Goal: Transaction & Acquisition: Purchase product/service

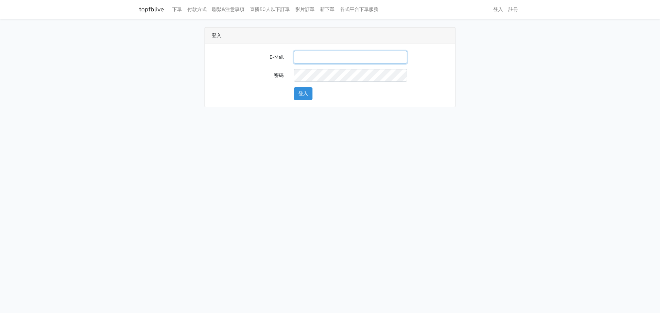
drag, startPoint x: 314, startPoint y: 57, endPoint x: 319, endPoint y: 63, distance: 7.4
click at [314, 57] on input "E-Mail" at bounding box center [350, 57] width 113 height 13
type input "gftv30000@yahoo.com.tw"
click at [300, 89] on button "登入" at bounding box center [303, 93] width 19 height 13
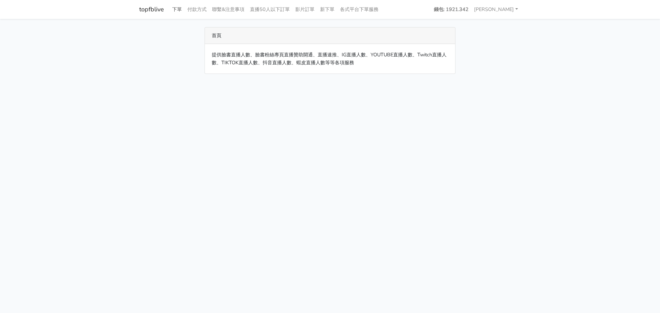
click at [181, 12] on link "下單" at bounding box center [176, 9] width 15 height 13
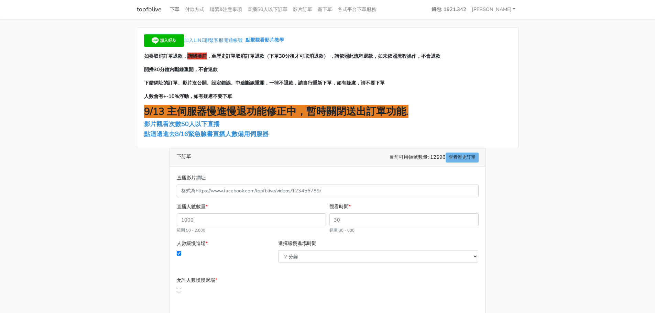
click at [173, 12] on link "下單" at bounding box center [174, 9] width 15 height 13
click at [200, 130] on span "點這邊進去8/16緊急臉書直播人數備用伺服器" at bounding box center [206, 134] width 124 height 8
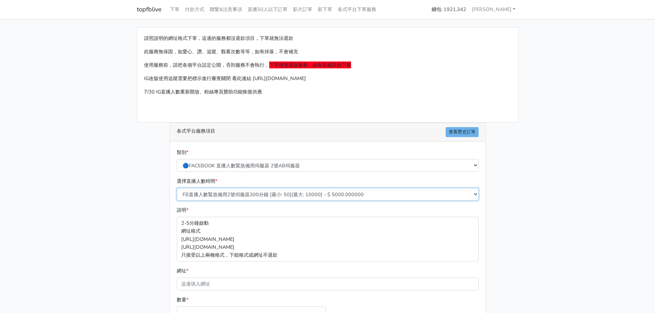
click at [275, 189] on select "FB直播人數緊急備用2號伺服器300分鐘 [最小: 50][最大: 10000] - $ 5000.000000 FB直播人數緊急備用2號伺服器60分鐘 [最…" at bounding box center [328, 194] width 302 height 13
select select "575"
click at [177, 188] on select "FB直播人數緊急備用2號伺服器300分鐘 [最小: 50][最大: 10000] - $ 5000.000000 FB直播人數緊急備用2號伺服器60分鐘 [最…" at bounding box center [328, 194] width 302 height 13
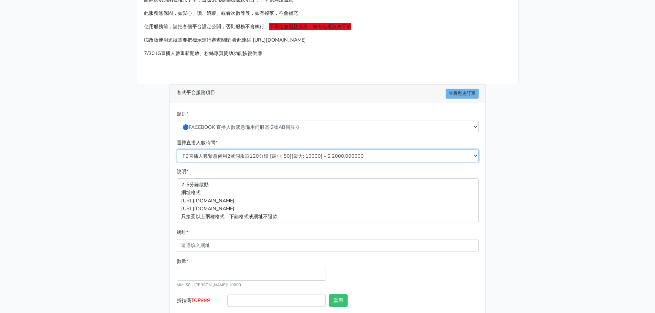
scroll to position [69, 0]
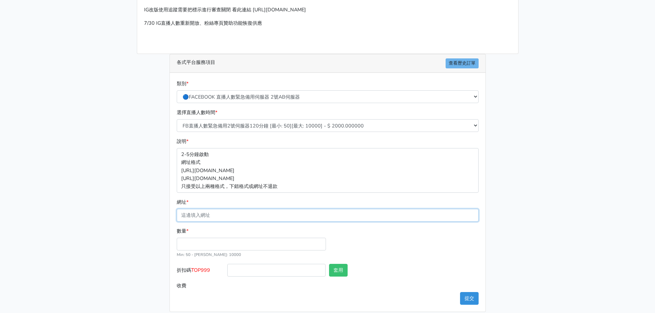
click at [243, 216] on input "網址 *" at bounding box center [328, 215] width 302 height 13
paste input "[URL][DOMAIN_NAME]"
type input "[URL][DOMAIN_NAME]"
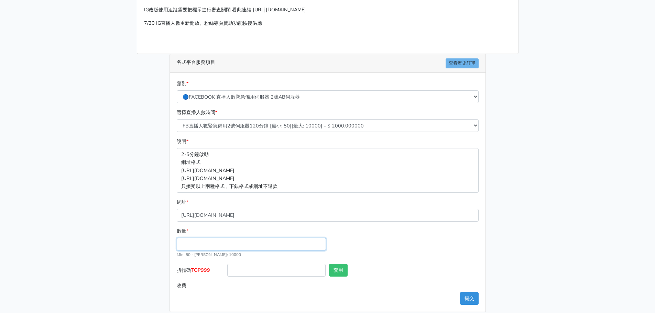
click at [191, 244] on input "數量 *" at bounding box center [251, 244] width 149 height 13
type input "100"
type input "200.000"
click at [201, 273] on span "TOP999" at bounding box center [200, 270] width 19 height 7
click at [227, 273] on input "折扣碼 TOP999" at bounding box center [276, 270] width 98 height 13
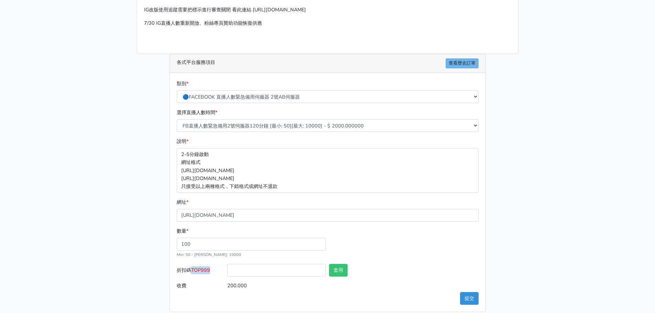
click at [201, 273] on span "TOP999" at bounding box center [200, 270] width 19 height 7
click at [227, 273] on input "折扣碼 TOP999" at bounding box center [276, 270] width 98 height 13
copy span "TOP999"
click at [250, 272] on input "折扣碼 TOP999" at bounding box center [276, 270] width 98 height 13
paste input "TOP999"
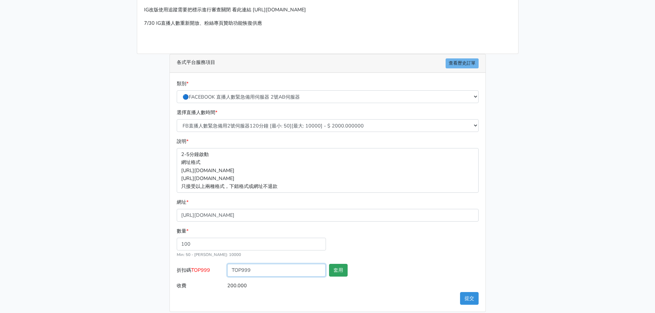
type input "TOP999"
click at [347, 273] on button "套用" at bounding box center [338, 270] width 19 height 13
type input "套用失敗"
drag, startPoint x: 294, startPoint y: 269, endPoint x: 121, endPoint y: 265, distance: 172.6
click at [121, 265] on main "請照說明的網址格式下單，這邊的服務都沒退款項目，下單就無法退款 此服務無保固，如愛心、讚、追蹤、觀看次數等等，如有掉落，不會補充 使用服務前，請把各個平台設定…" at bounding box center [327, 135] width 655 height 370
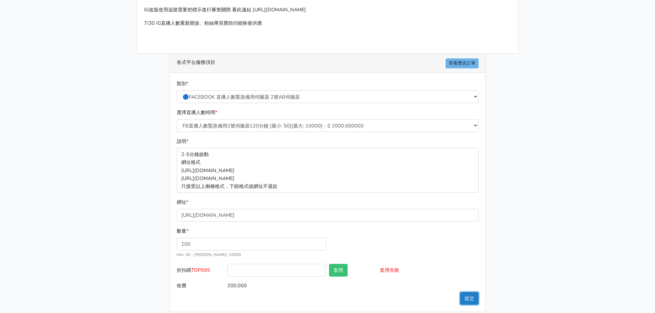
click at [467, 299] on button "提交" at bounding box center [469, 298] width 19 height 13
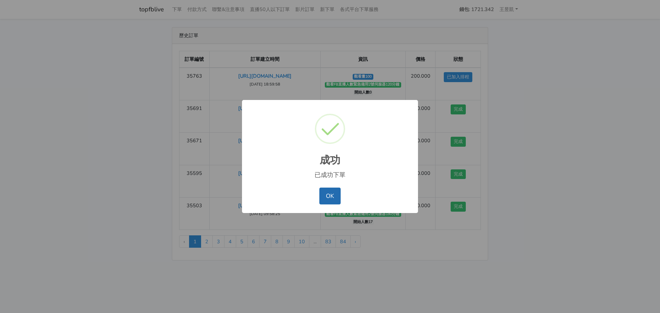
click at [335, 199] on button "OK" at bounding box center [329, 196] width 21 height 17
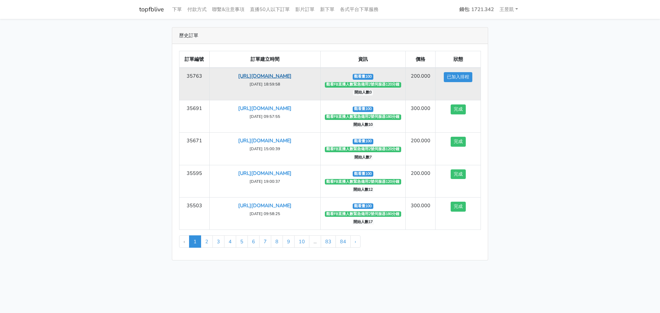
click at [287, 79] on link "[URL][DOMAIN_NAME]" at bounding box center [264, 76] width 53 height 7
